Goal: Task Accomplishment & Management: Manage account settings

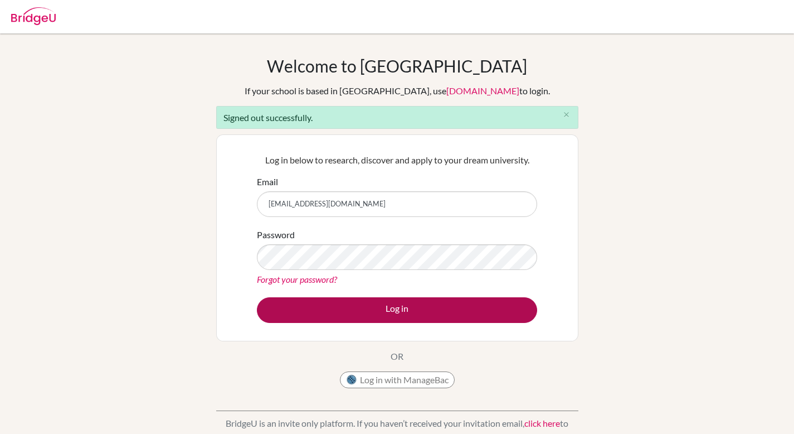
type input "[EMAIL_ADDRESS][DOMAIN_NAME]"
click at [358, 316] on button "Log in" at bounding box center [397, 310] width 280 height 26
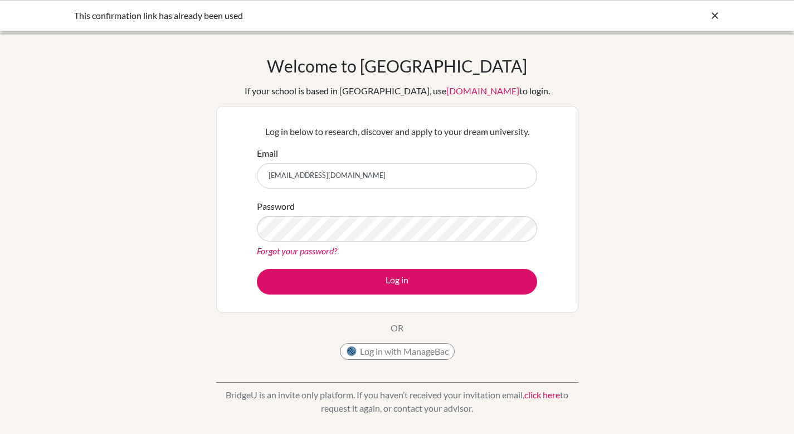
click at [382, 177] on input "ishaan_m@icloud.com" at bounding box center [397, 176] width 280 height 26
type input "[EMAIL_ADDRESS][DOMAIN_NAME]"
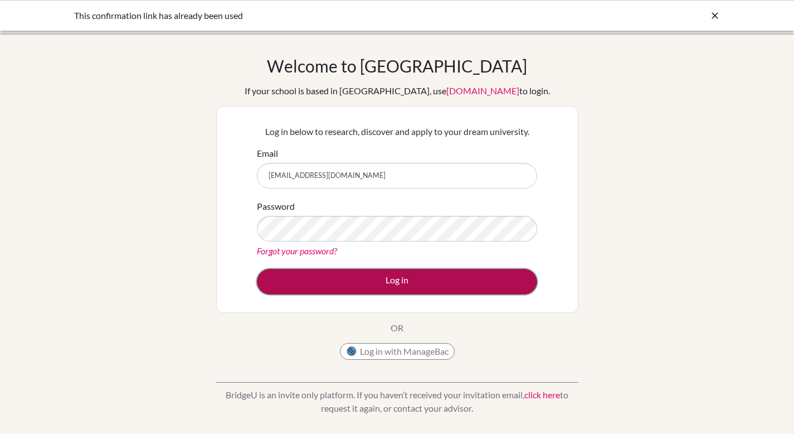
click at [374, 288] on button "Log in" at bounding box center [397, 282] width 280 height 26
